Goal: Transaction & Acquisition: Book appointment/travel/reservation

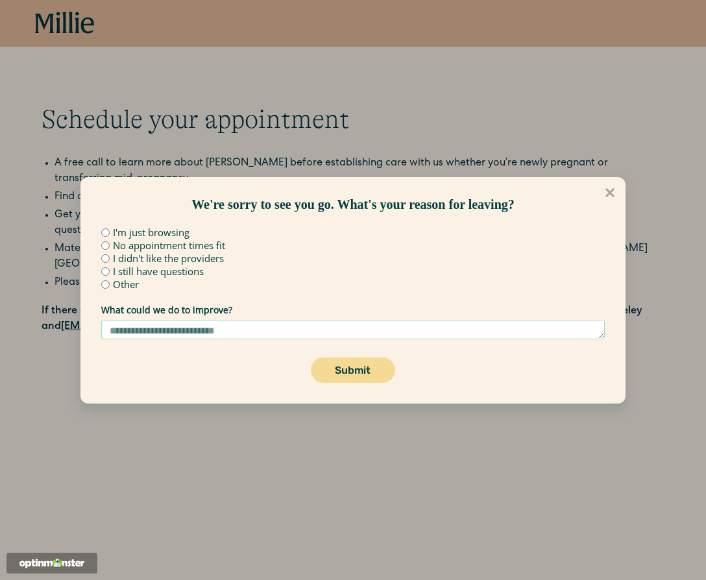
click at [66, 22] on div "We're sorry to see you go. What's your reason for leaving? I'm just browsing No…" at bounding box center [353, 290] width 706 height 580
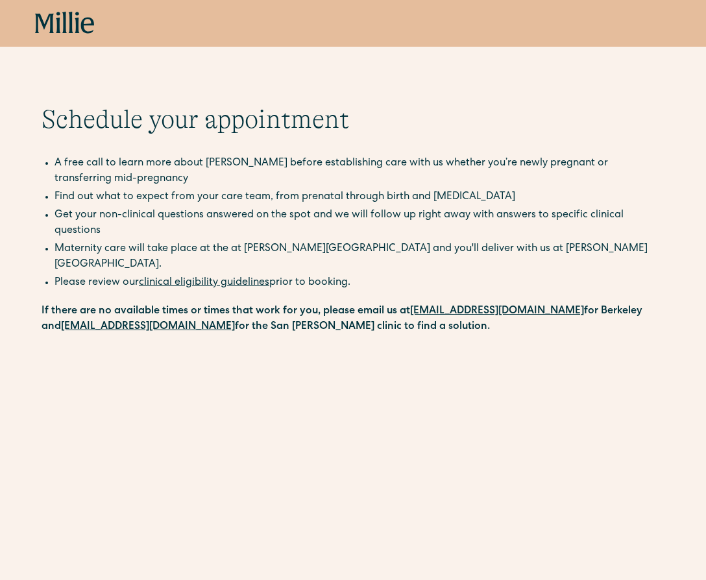
click at [68, 25] on icon at bounding box center [65, 23] width 60 height 23
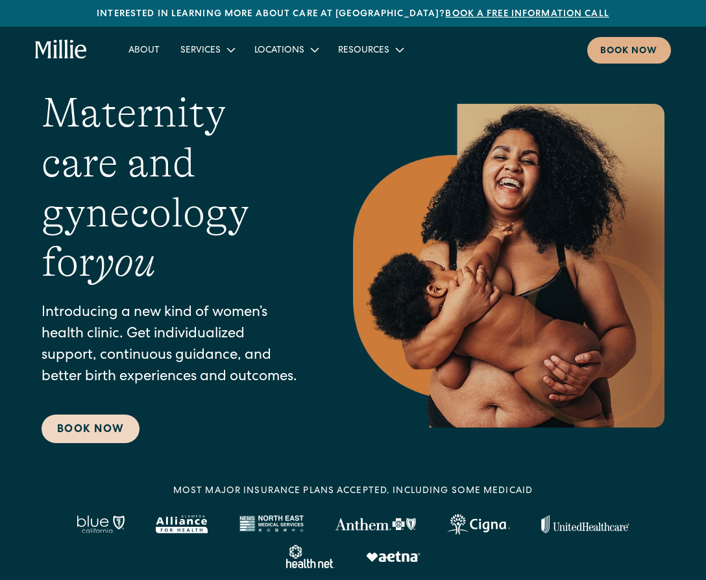
click at [99, 424] on link "Book Now" at bounding box center [91, 429] width 98 height 29
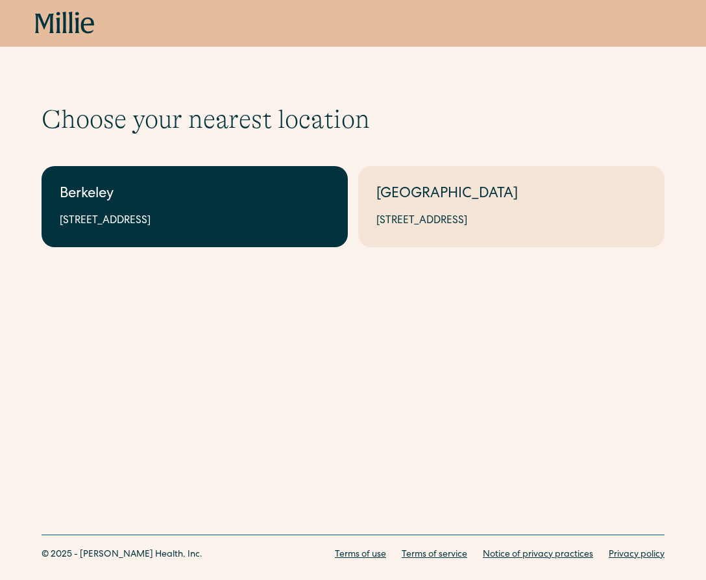
click at [180, 214] on div "2999 Regent St, Suite 524, Berkeley, CA 94705" at bounding box center [195, 221] width 270 height 16
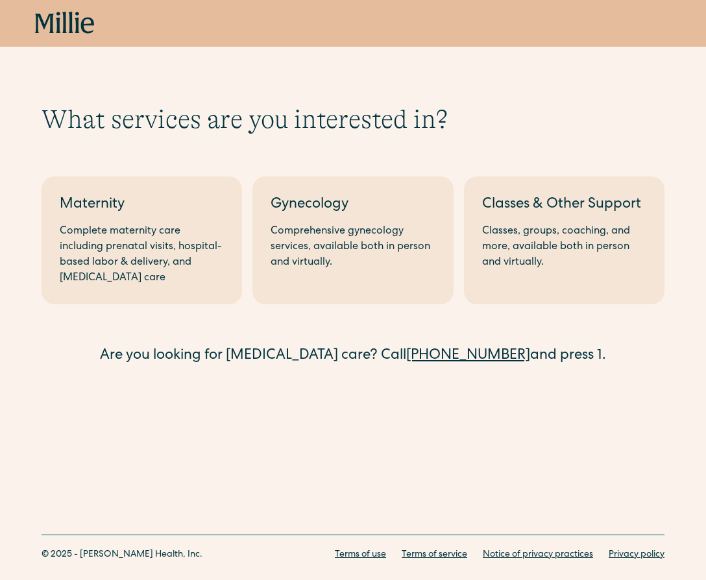
click at [180, 214] on div "Maternity" at bounding box center [142, 205] width 164 height 21
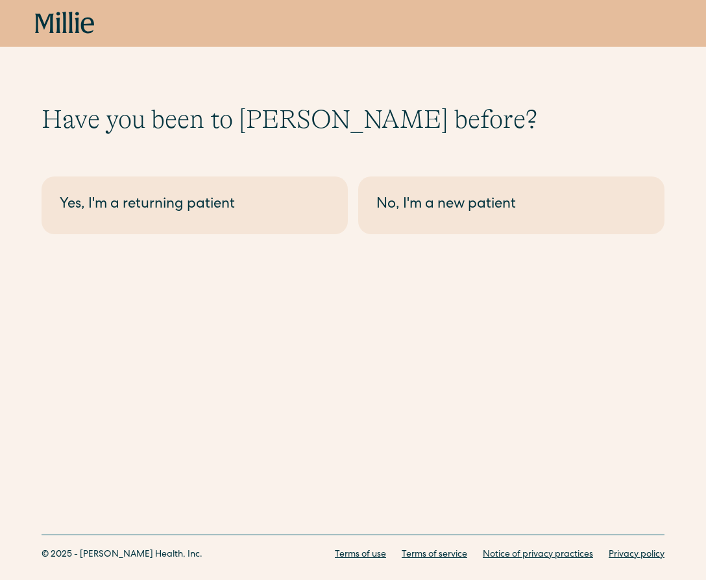
click at [180, 214] on div "Yes, I'm a returning patient" at bounding box center [195, 205] width 270 height 21
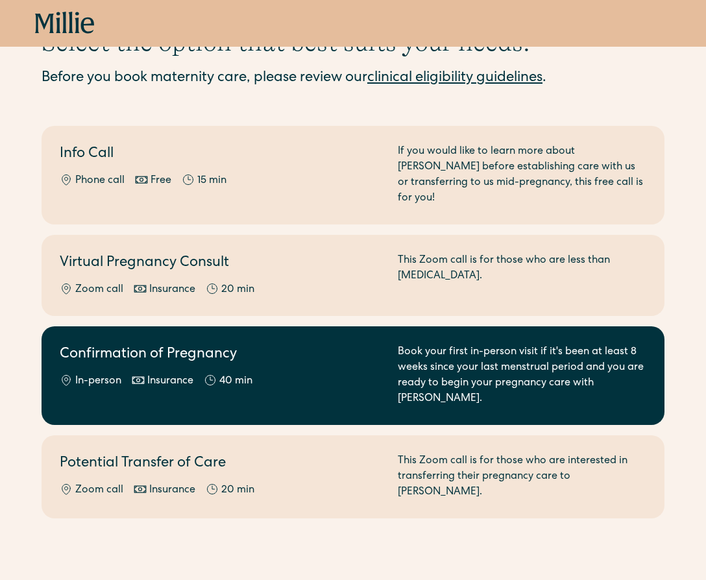
scroll to position [78, 0]
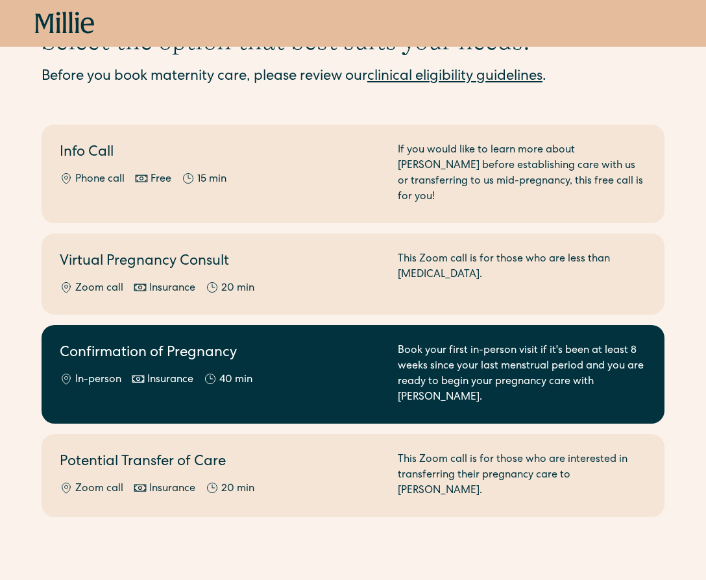
click at [319, 349] on div "Confirmation of Pregnancy In-person Insurance 40 min" at bounding box center [221, 374] width 322 height 62
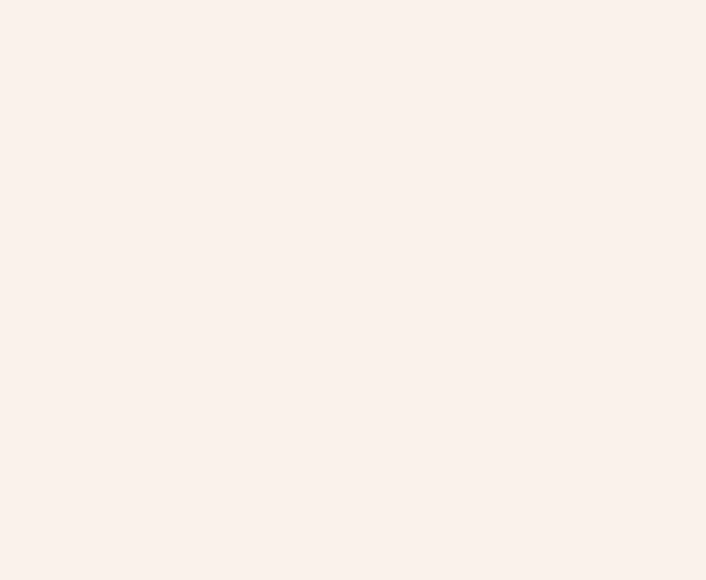
scroll to position [340, 0]
